Goal: Task Accomplishment & Management: Manage account settings

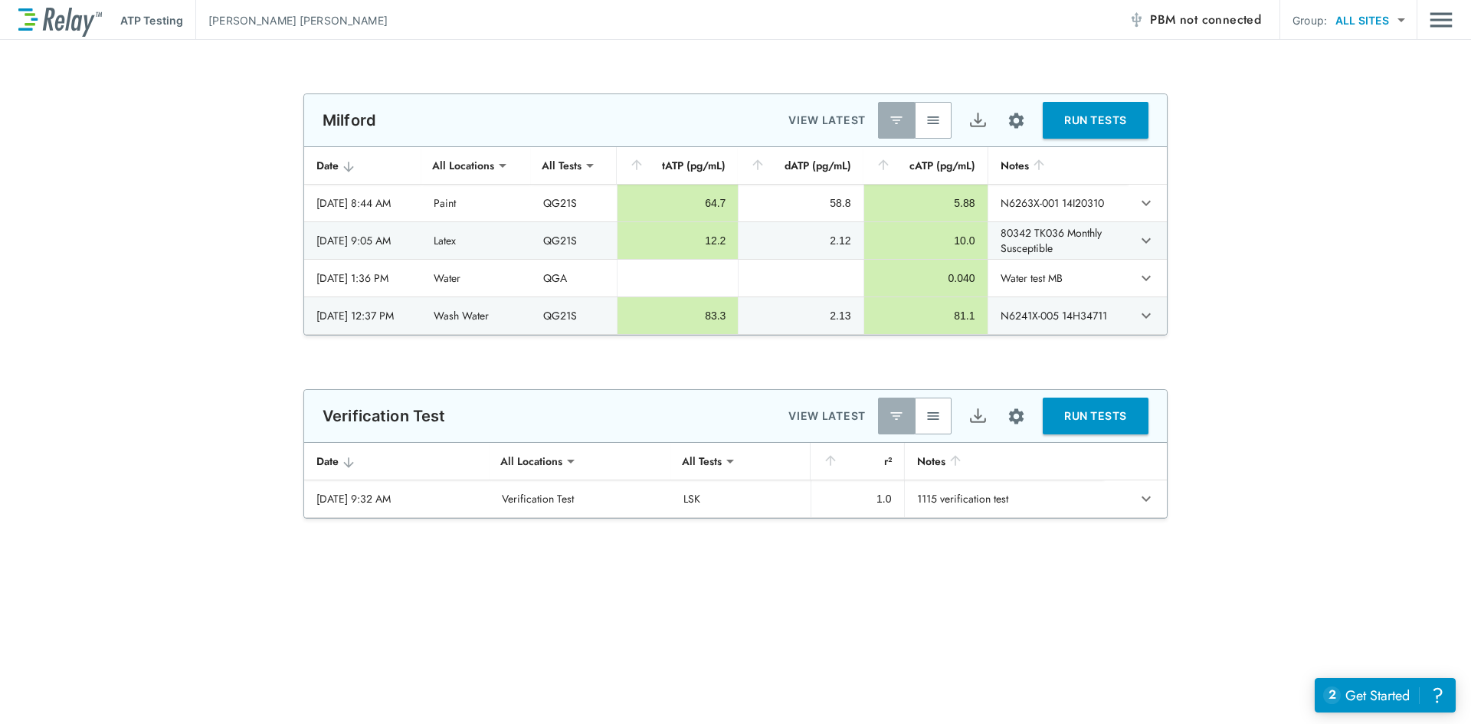
type input "**********"
type input "***"
click at [923, 122] on button "button" at bounding box center [933, 120] width 37 height 37
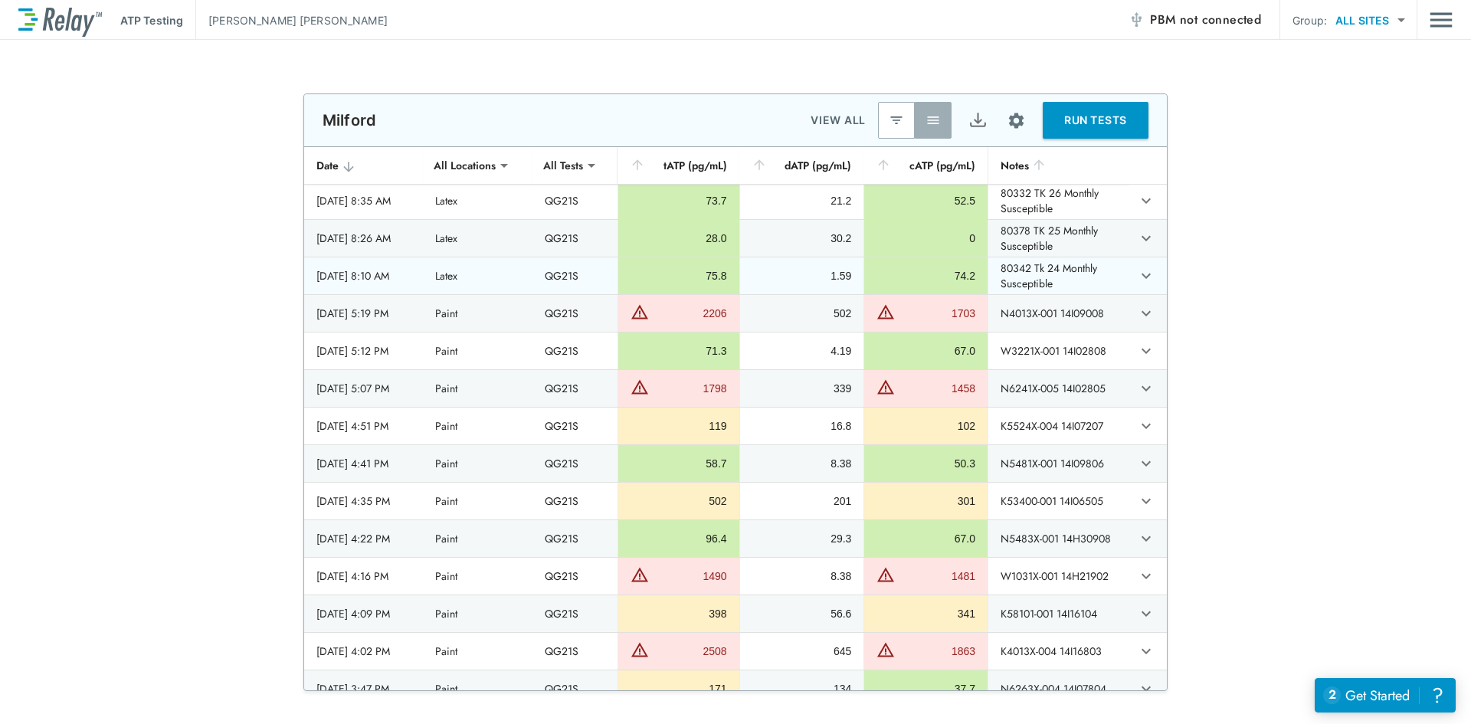
scroll to position [919, 0]
